Goal: Information Seeking & Learning: Learn about a topic

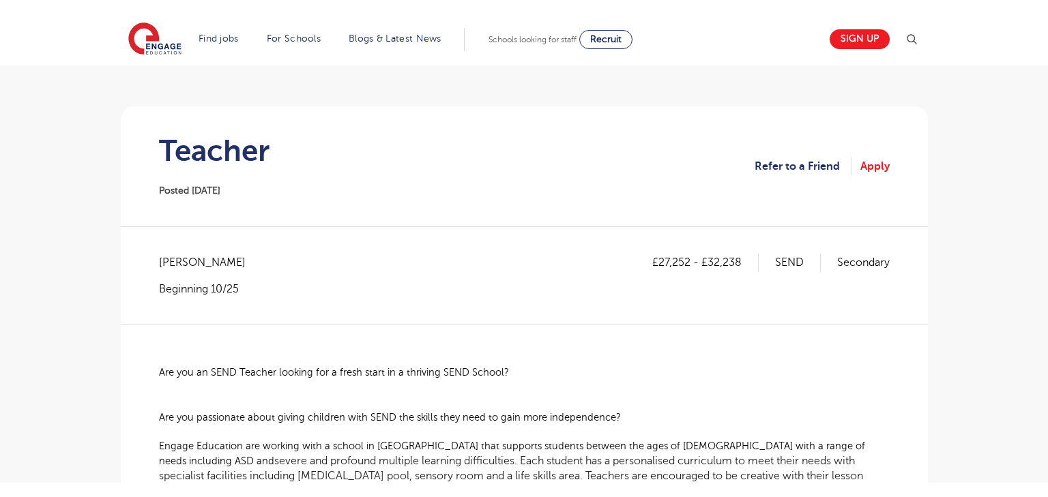
scroll to position [124, 0]
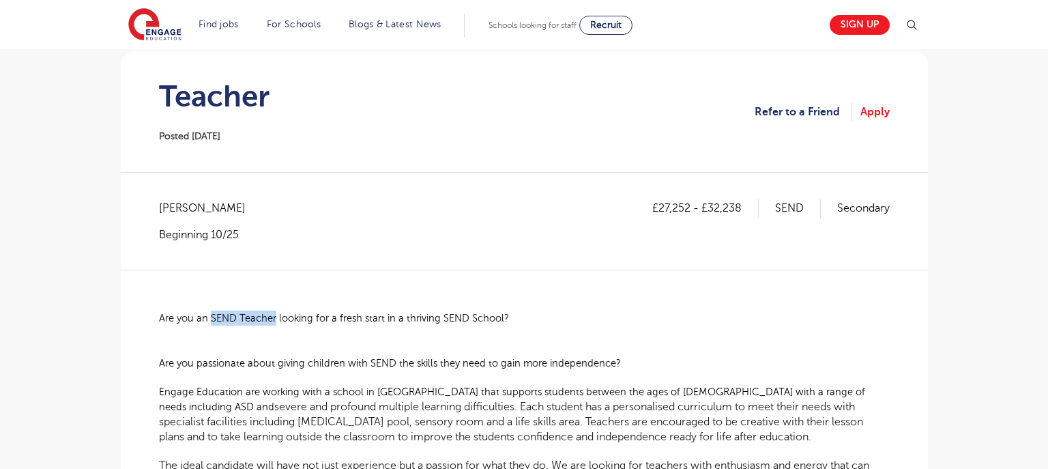
drag, startPoint x: 274, startPoint y: 319, endPoint x: 209, endPoint y: 319, distance: 64.8
click at [209, 319] on span "Are you an SEND Teacher looking for a fresh start in a thriving SEND School?" at bounding box center [334, 318] width 350 height 11
click at [216, 313] on span "Are you an SEND Teacher looking for a fresh start in a thriving SEND School?" at bounding box center [334, 318] width 350 height 11
click at [216, 96] on h1 "Teacher" at bounding box center [214, 96] width 111 height 34
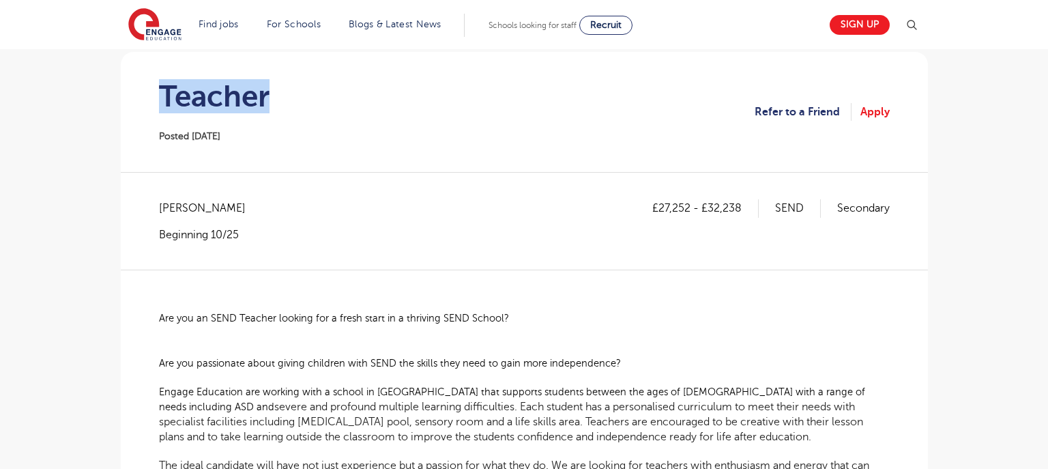
click at [216, 96] on h1 "Teacher" at bounding box center [214, 96] width 111 height 34
click at [212, 315] on span "Are you an SEND Teacher looking for a fresh start in a thriving SEND School?" at bounding box center [334, 318] width 350 height 11
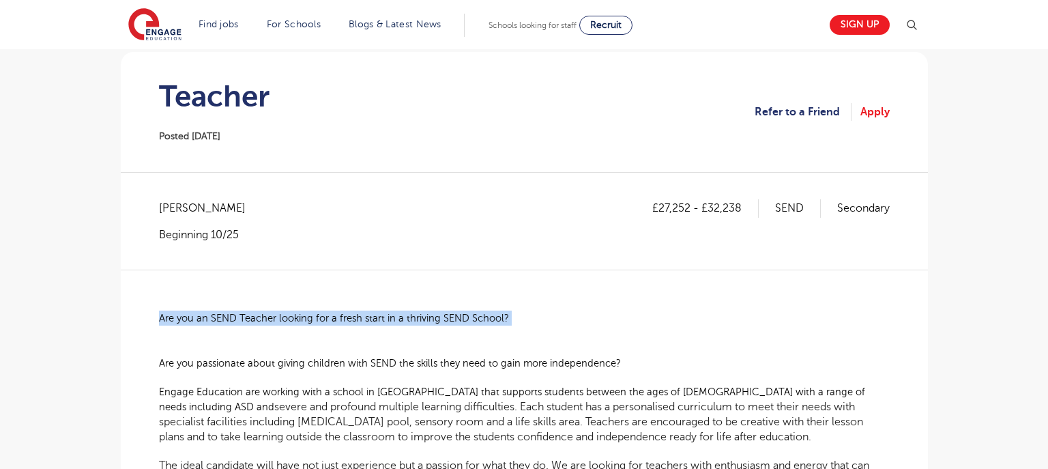
click at [212, 315] on span "Are you an SEND Teacher looking for a fresh start in a thriving SEND School?" at bounding box center [334, 318] width 350 height 11
click at [232, 317] on span "Are you an SEND Teacher looking for a fresh start in a thriving SEND School?" at bounding box center [334, 318] width 350 height 11
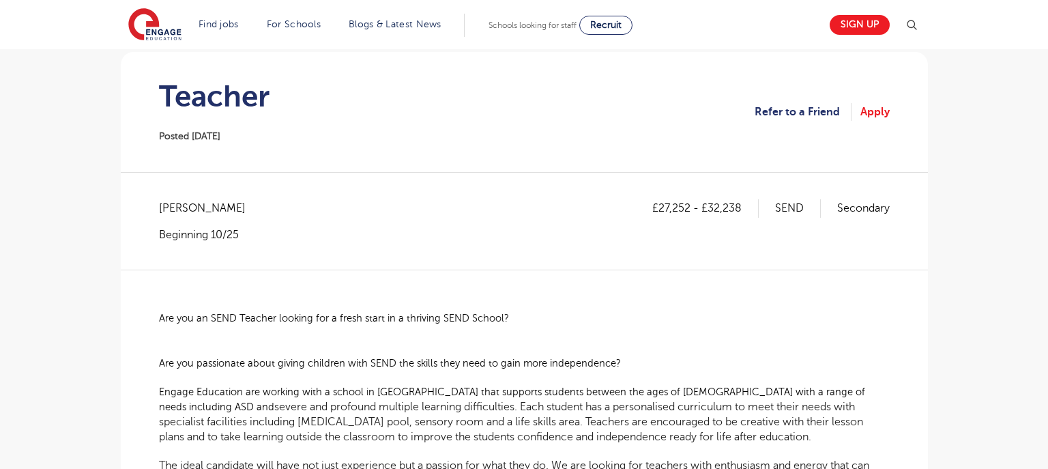
click at [223, 98] on h1 "Teacher" at bounding box center [214, 96] width 111 height 34
